Goal: Information Seeking & Learning: Learn about a topic

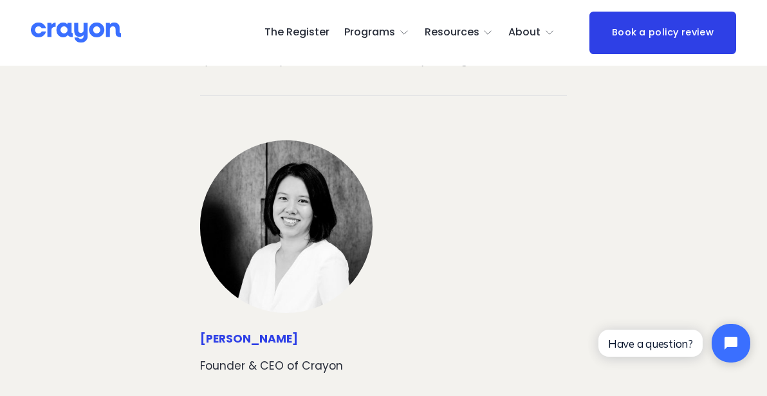
click at [0, 0] on span "Parent Hub" at bounding box center [0, 0] width 0 height 0
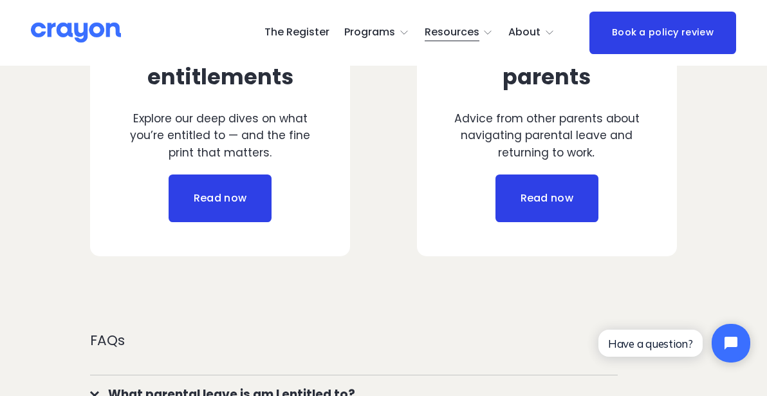
scroll to position [635, 0]
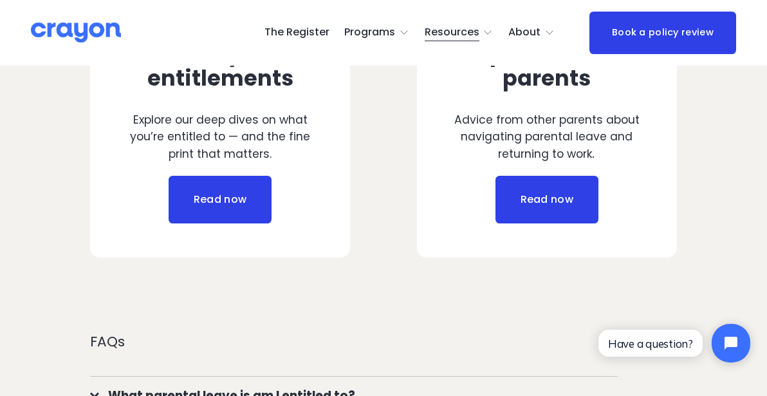
click at [205, 180] on link "Read now" at bounding box center [220, 200] width 103 height 48
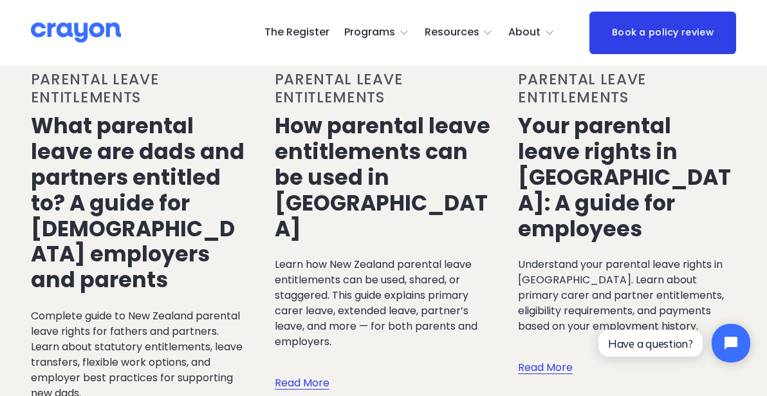
scroll to position [760, 0]
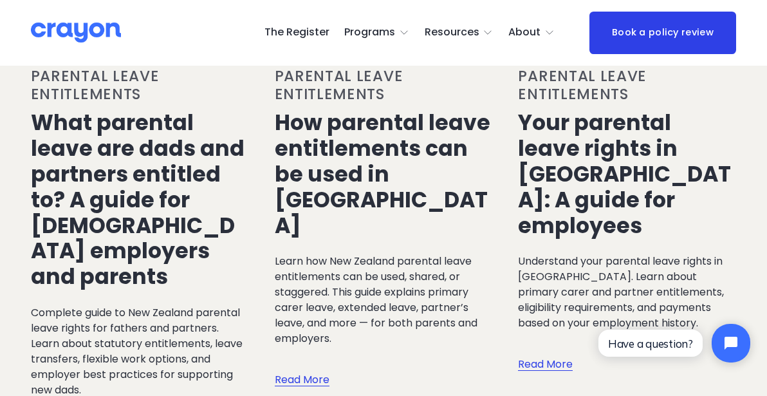
click at [609, 170] on link "Your parental leave rights in [GEOGRAPHIC_DATA]: A guide for employees" at bounding box center [624, 173] width 213 height 132
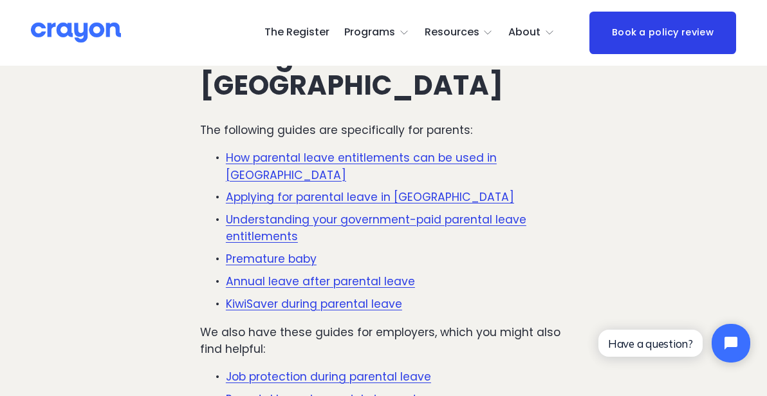
scroll to position [3800, 0]
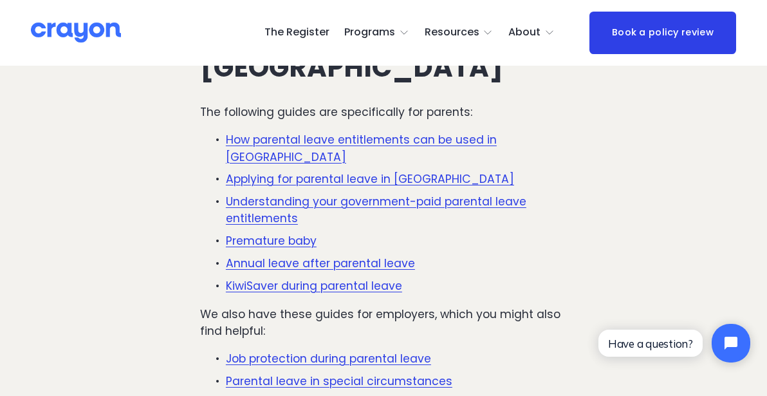
click at [264, 132] on link "How parental leave entitlements can be used in [GEOGRAPHIC_DATA]" at bounding box center [361, 148] width 271 height 32
click at [253, 194] on link "Understanding your government-paid parental leave entitlements" at bounding box center [376, 210] width 300 height 32
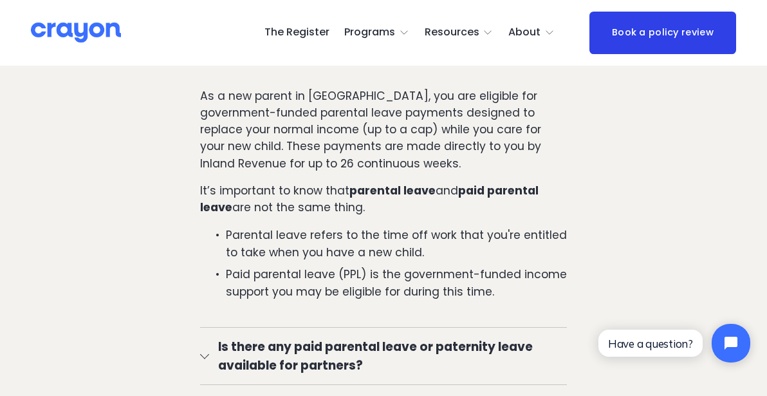
scroll to position [795, 0]
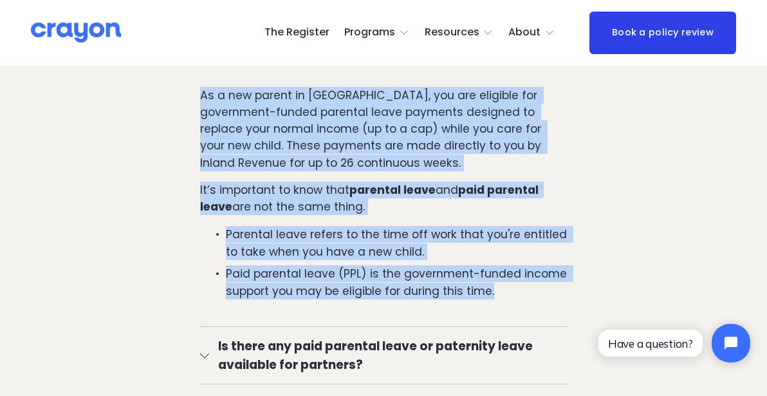
drag, startPoint x: 502, startPoint y: 269, endPoint x: 138, endPoint y: 82, distance: 408.8
copy div "As a new parent in New Zealand, you are eligible for government-funded parental…"
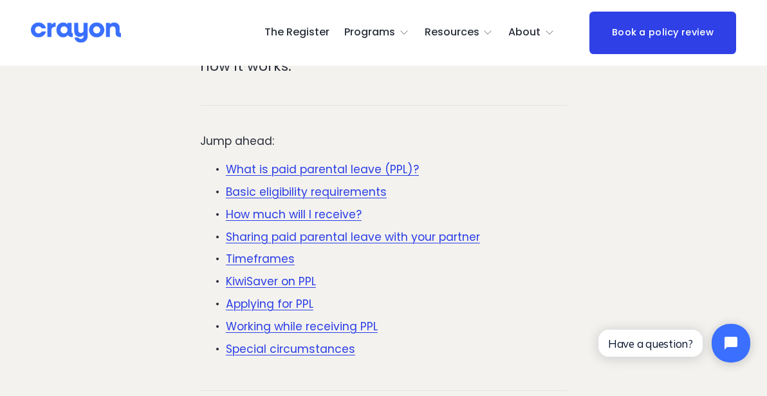
scroll to position [0, 0]
